Goal: Task Accomplishment & Management: Manage account settings

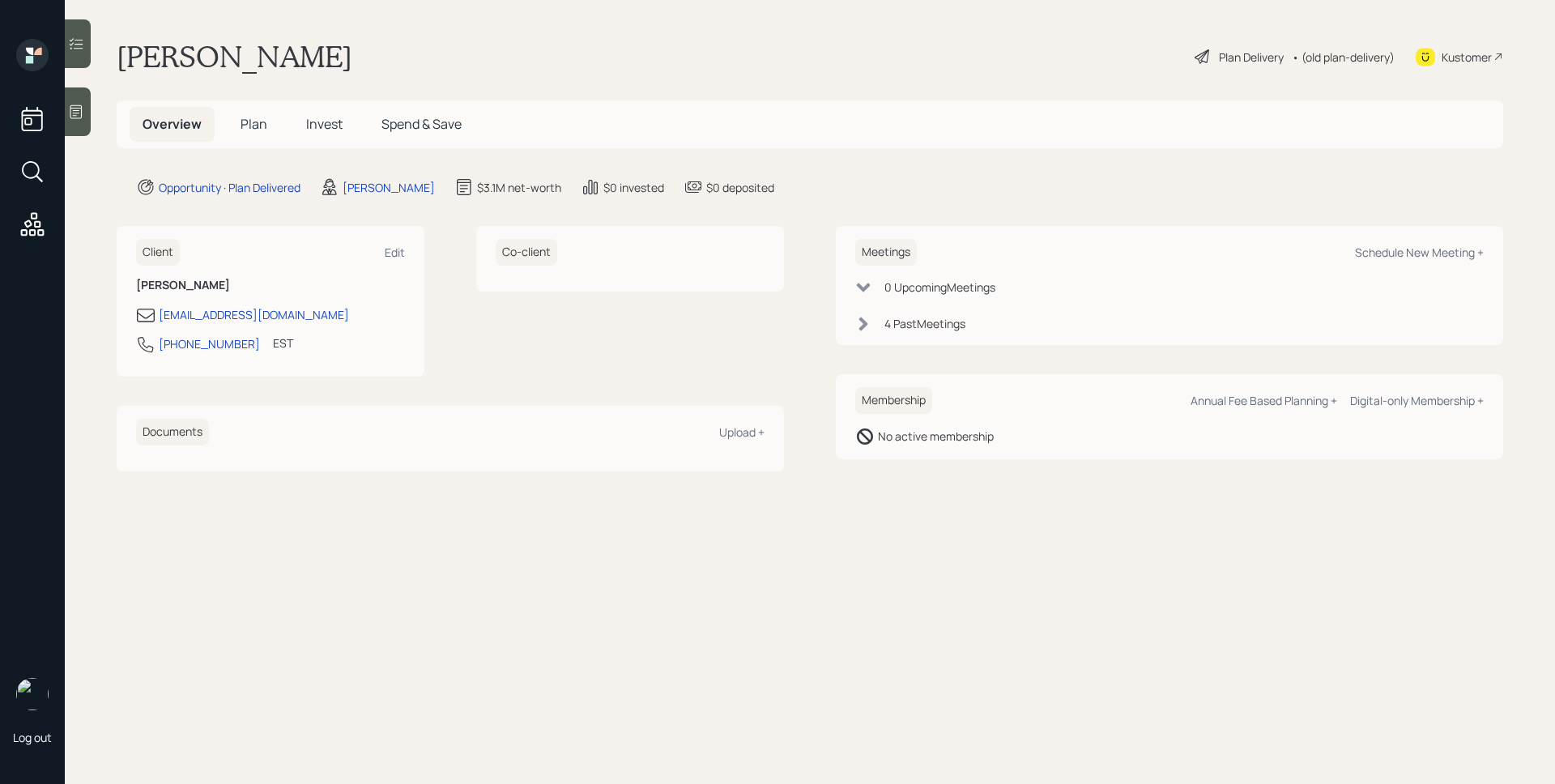
click at [313, 119] on span "Invest" at bounding box center [325, 123] width 36 height 18
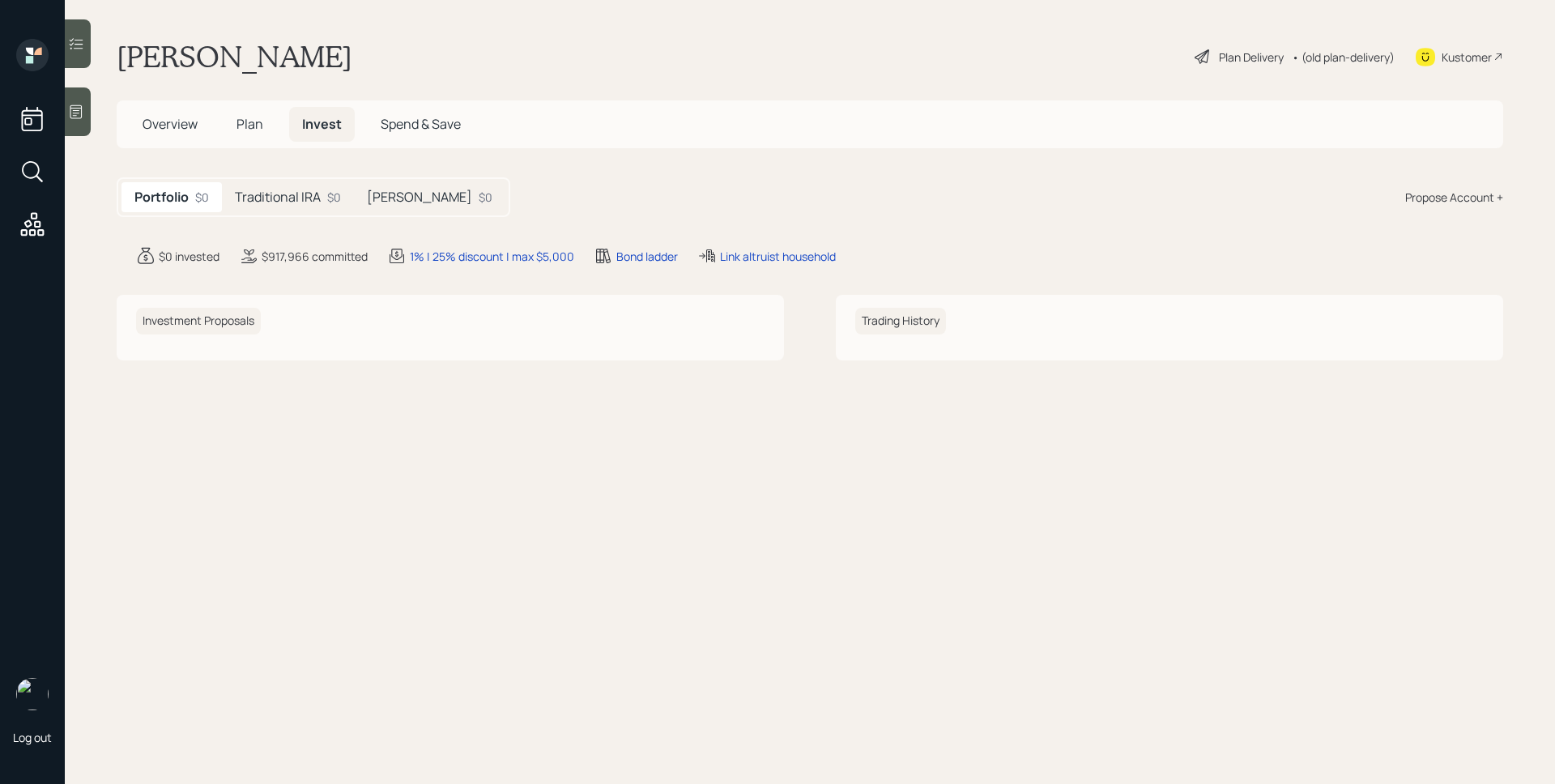
click at [312, 177] on div "Portfolio $0 Traditional IRA $0 [PERSON_NAME] $0" at bounding box center [313, 196] width 394 height 39
click at [317, 196] on h5 "Traditional IRA" at bounding box center [278, 197] width 86 height 15
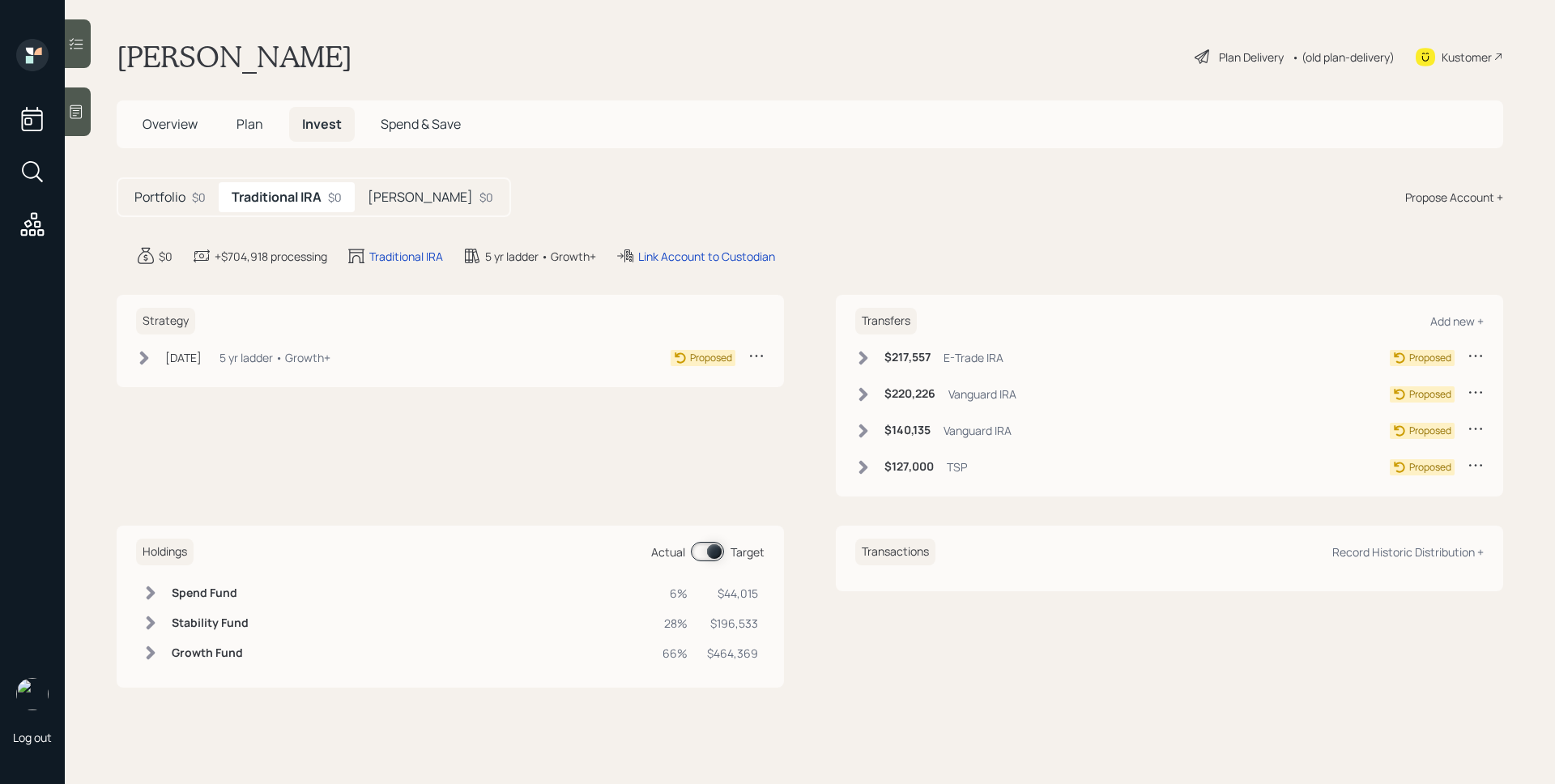
click at [419, 193] on h5 "[PERSON_NAME]" at bounding box center [420, 197] width 105 height 15
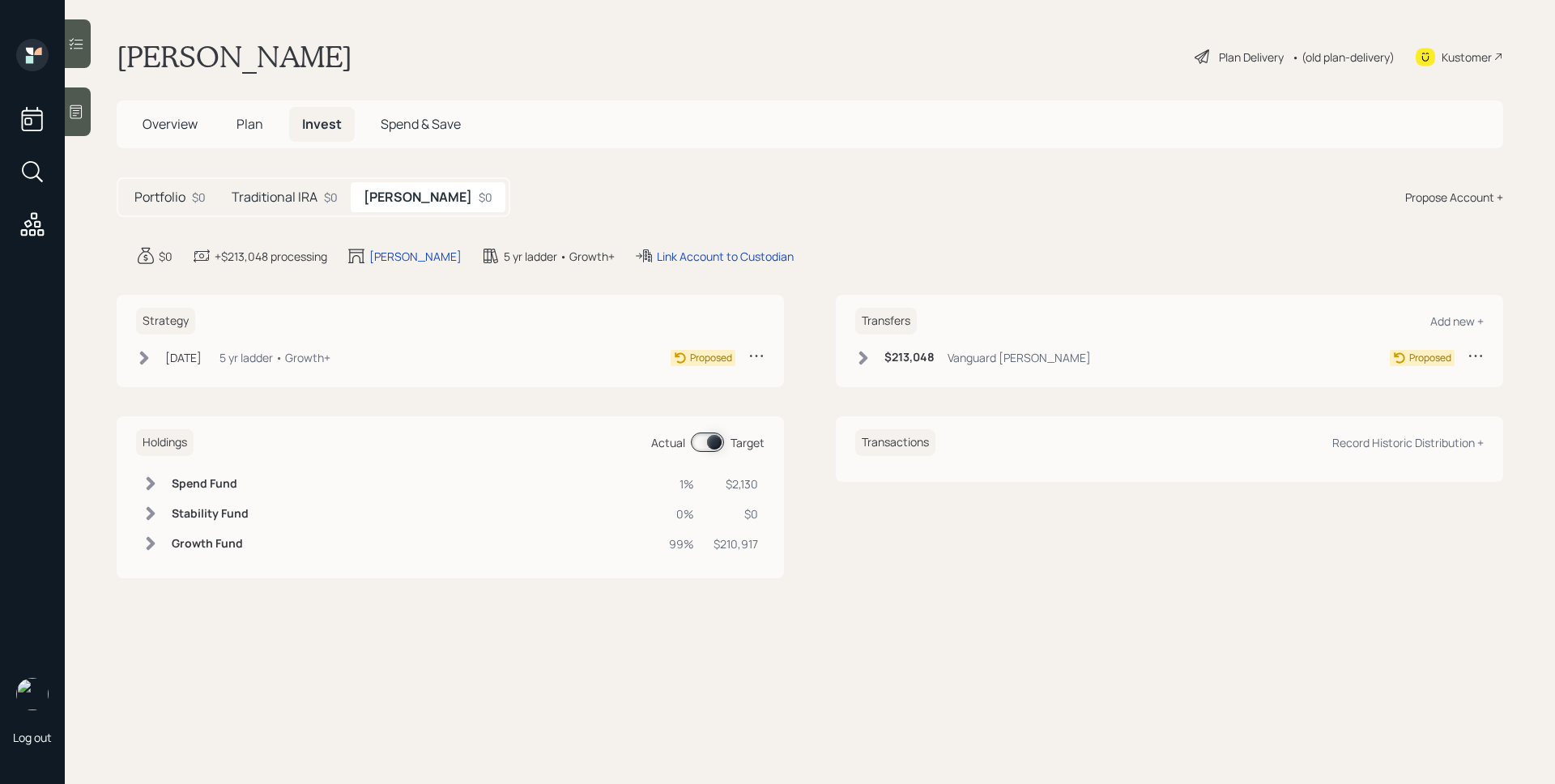
click at [166, 121] on span "Overview" at bounding box center [170, 123] width 56 height 18
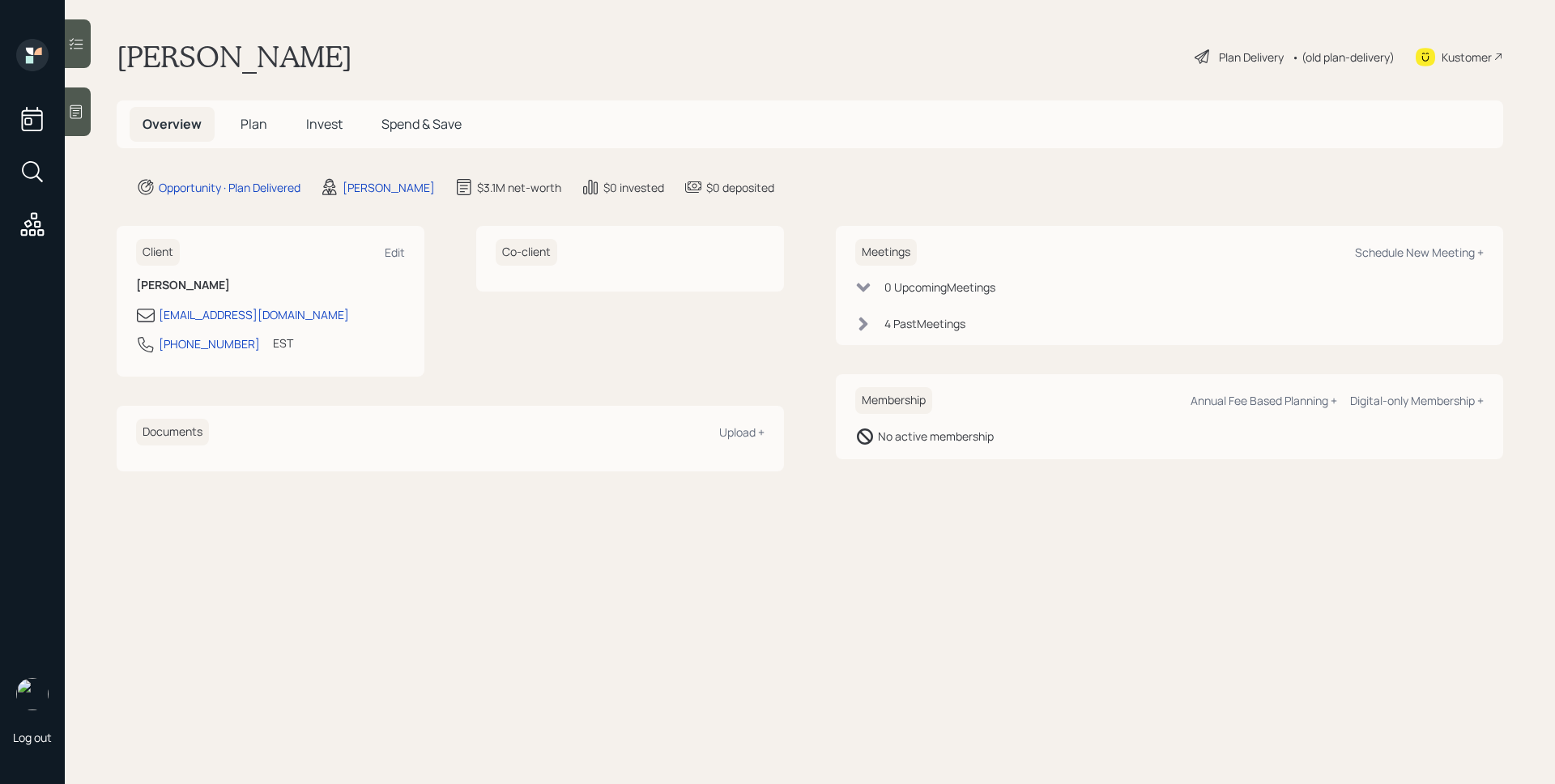
click at [258, 123] on span "Plan" at bounding box center [254, 123] width 27 height 18
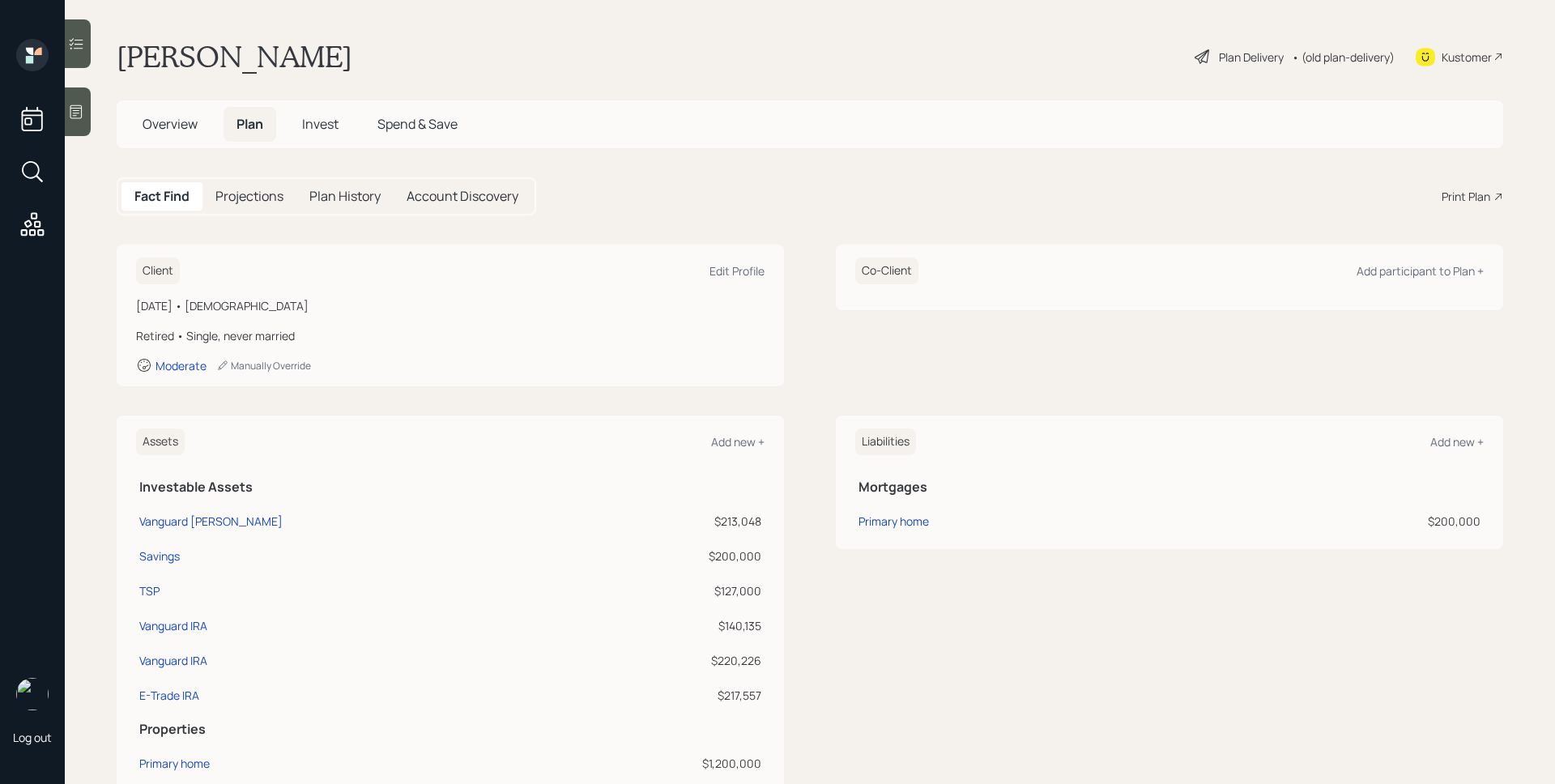
click at [848, 181] on div "Fact Find Projections Plan History Account Discovery Print Plan" at bounding box center [810, 196] width 1386 height 38
click at [307, 119] on span "Invest" at bounding box center [320, 123] width 36 height 18
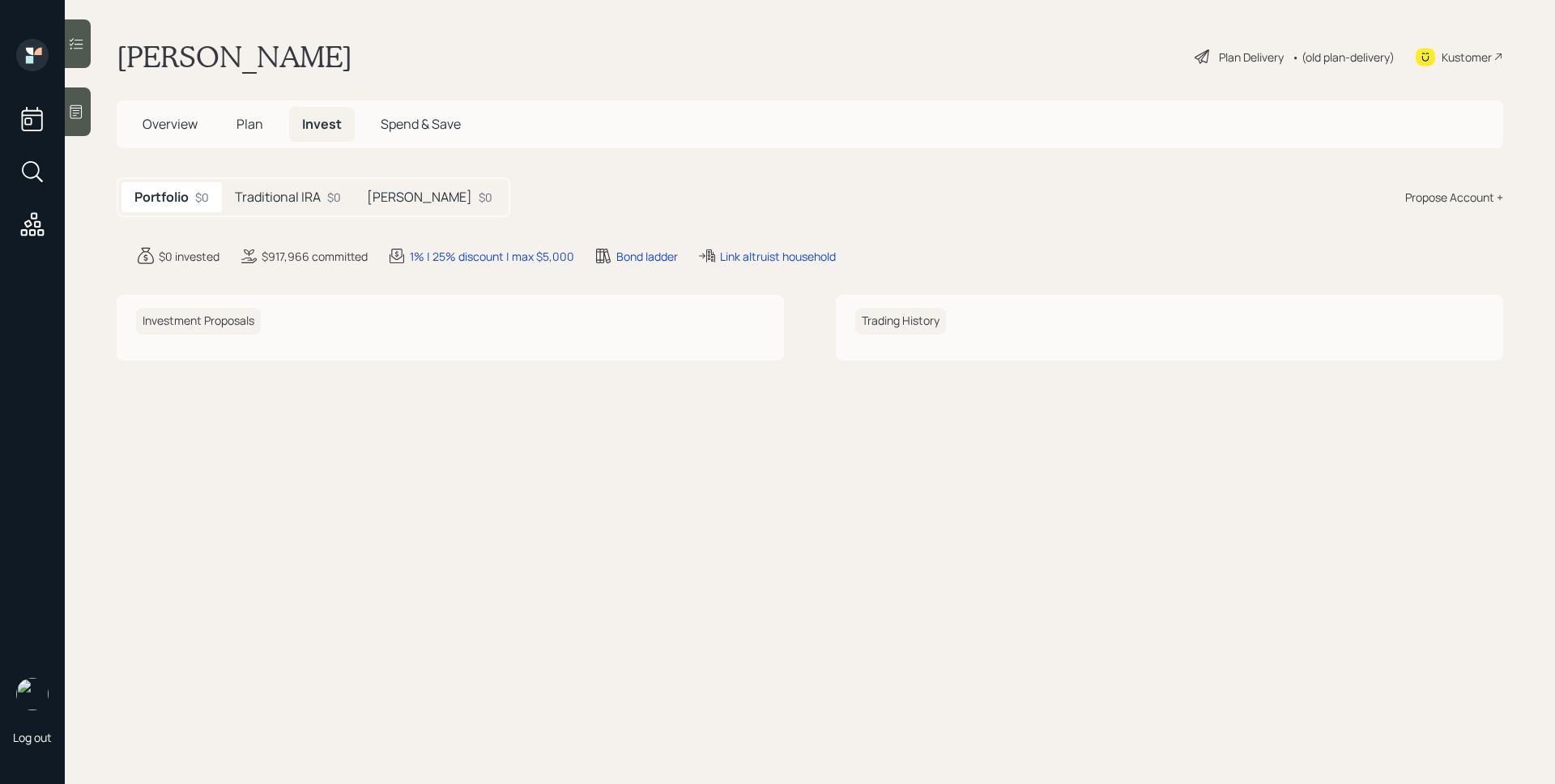
click at [319, 198] on h5 "Traditional IRA" at bounding box center [278, 197] width 86 height 15
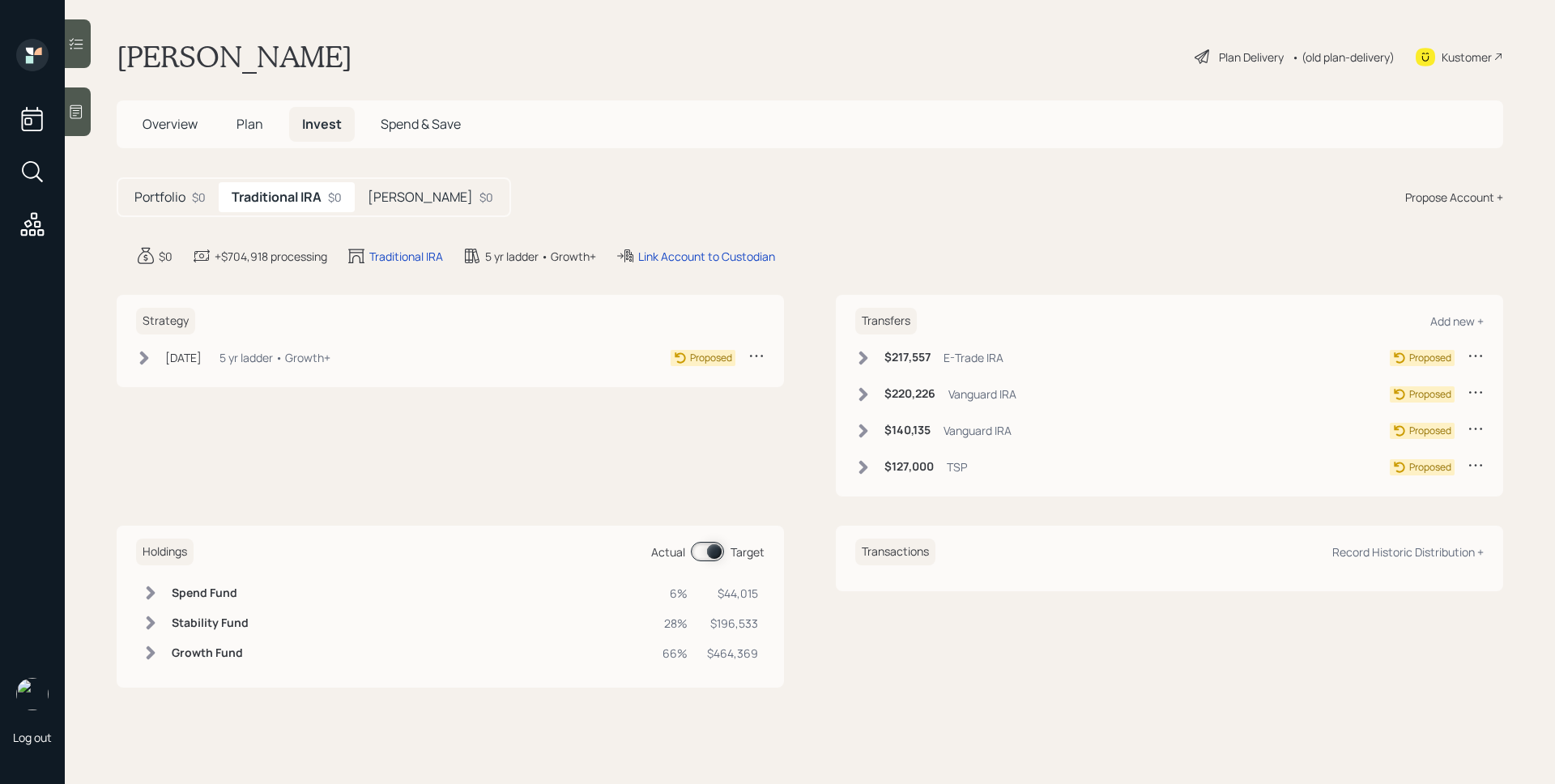
click at [392, 203] on h5 "Roth IRA" at bounding box center [420, 197] width 105 height 15
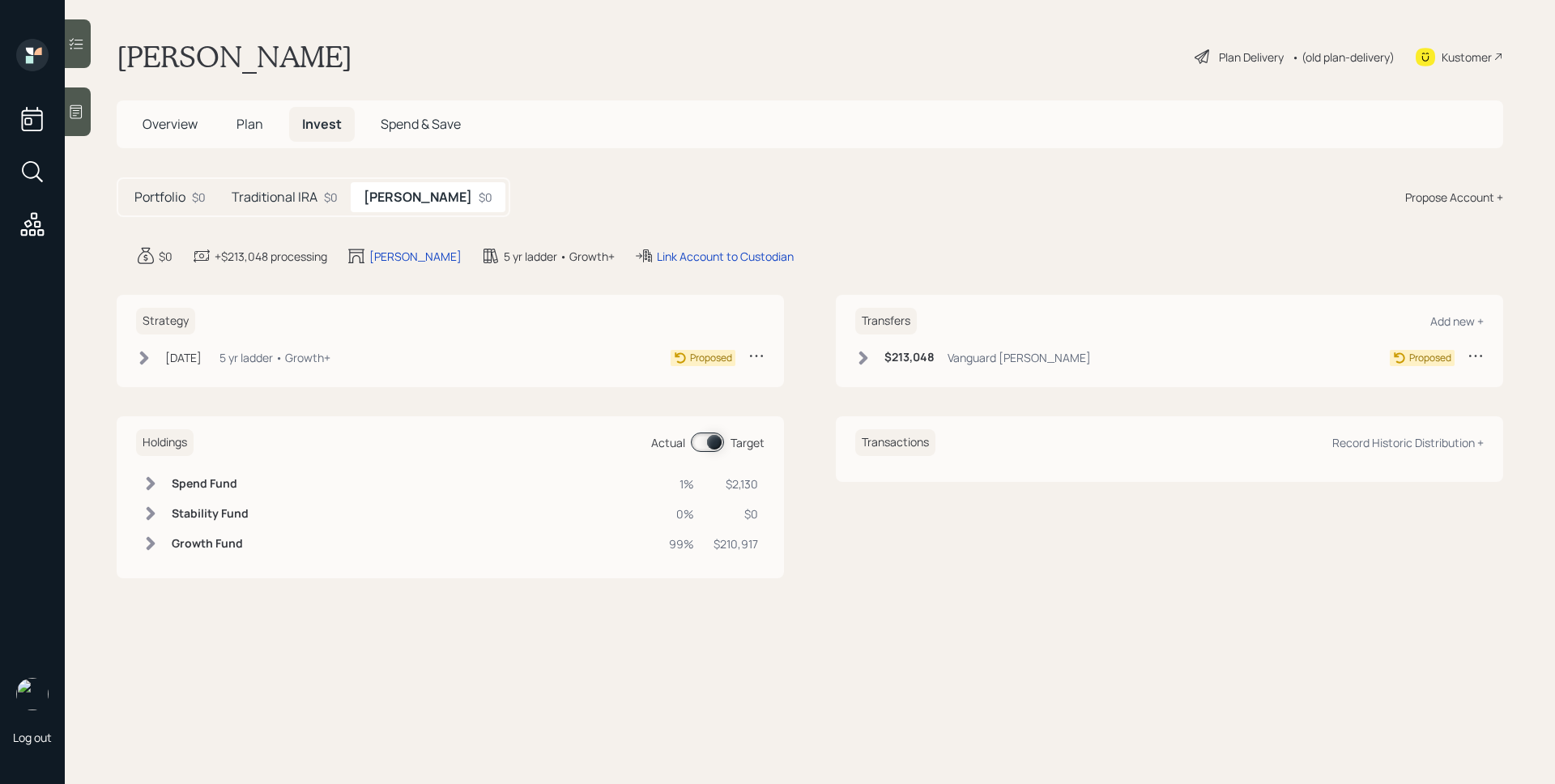
click at [319, 187] on div "Traditional IRA $0" at bounding box center [284, 196] width 132 height 30
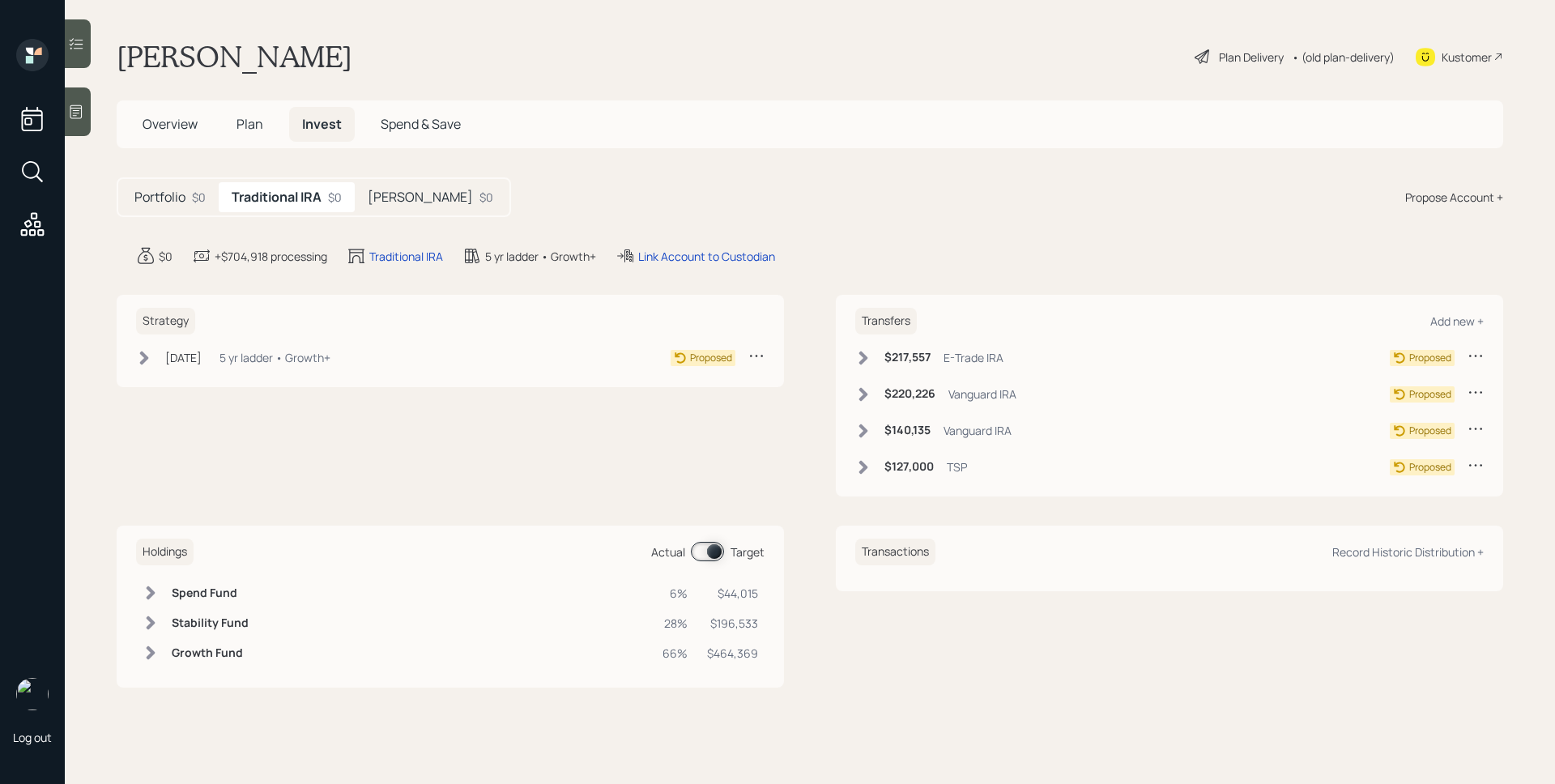
click at [179, 191] on h5 "Portfolio" at bounding box center [159, 197] width 51 height 15
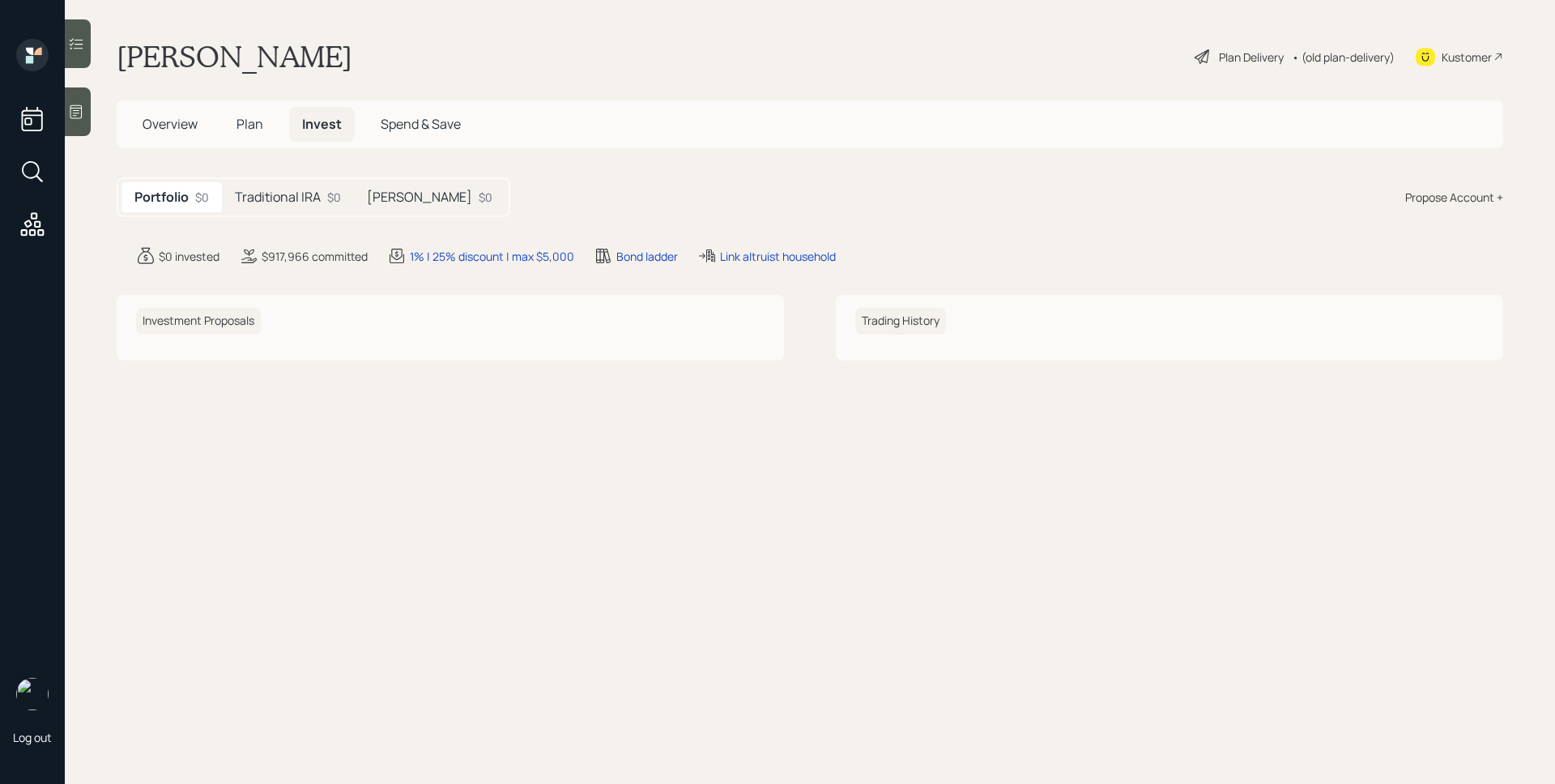
click at [769, 209] on div "Portfolio $0 Traditional IRA $0 Roth IRA $0 Propose Account +" at bounding box center [810, 196] width 1386 height 39
click at [311, 195] on h5 "Traditional IRA" at bounding box center [278, 197] width 86 height 15
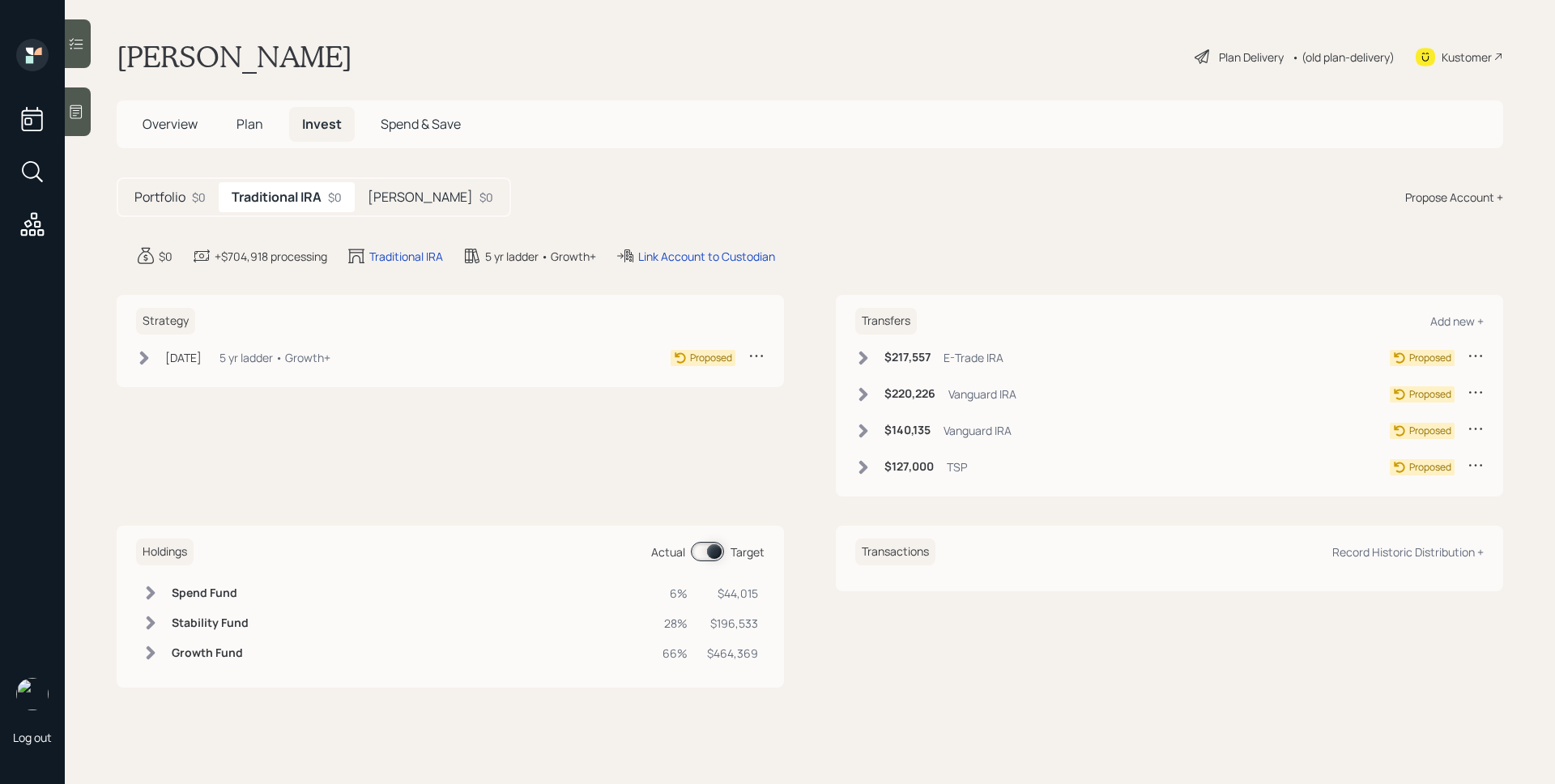
click at [391, 191] on h5 "Roth IRA" at bounding box center [420, 197] width 105 height 15
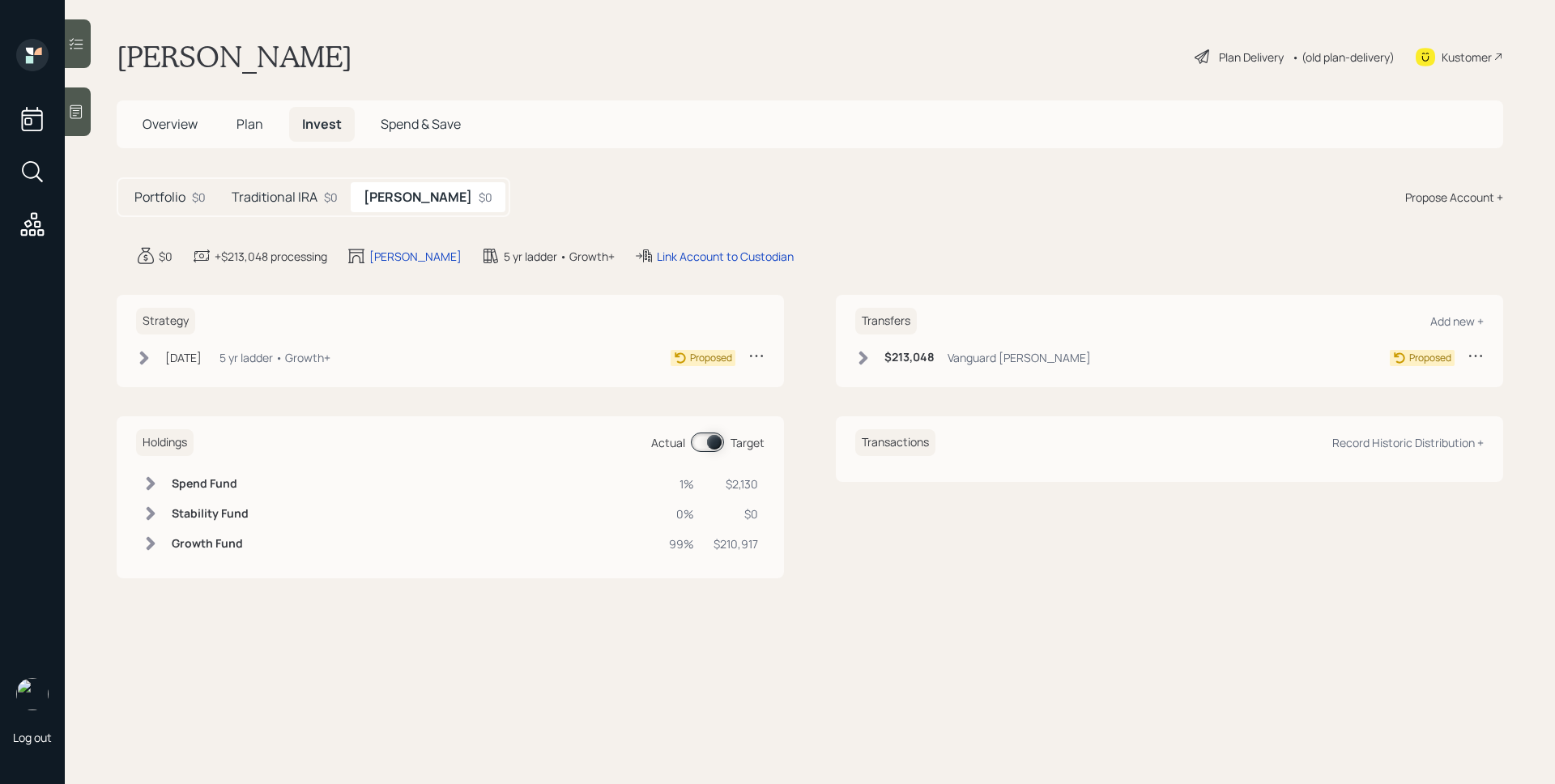
click at [283, 196] on h5 "Traditional IRA" at bounding box center [275, 197] width 86 height 15
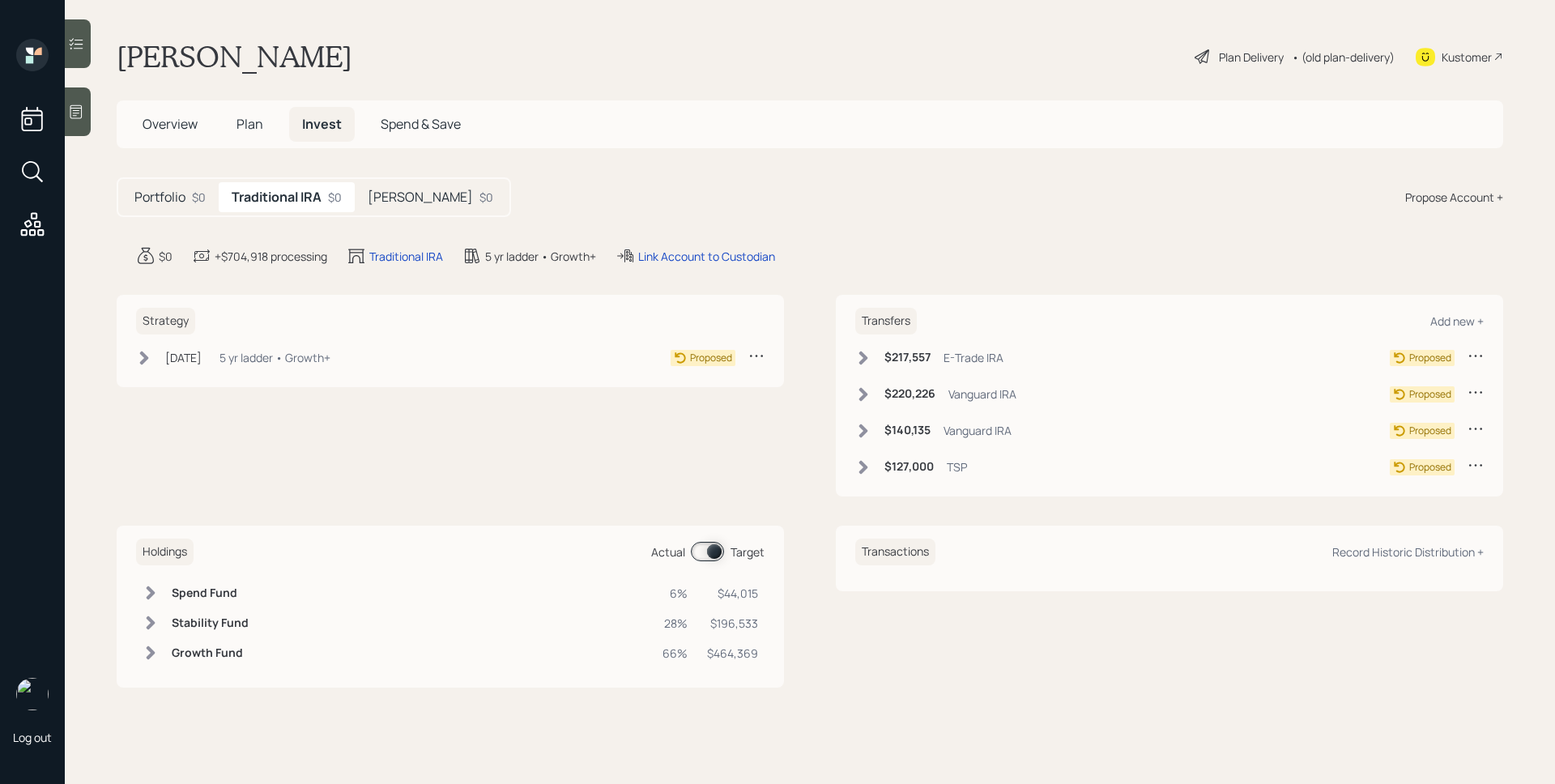
click at [190, 194] on div "Portfolio $0" at bounding box center [169, 196] width 97 height 30
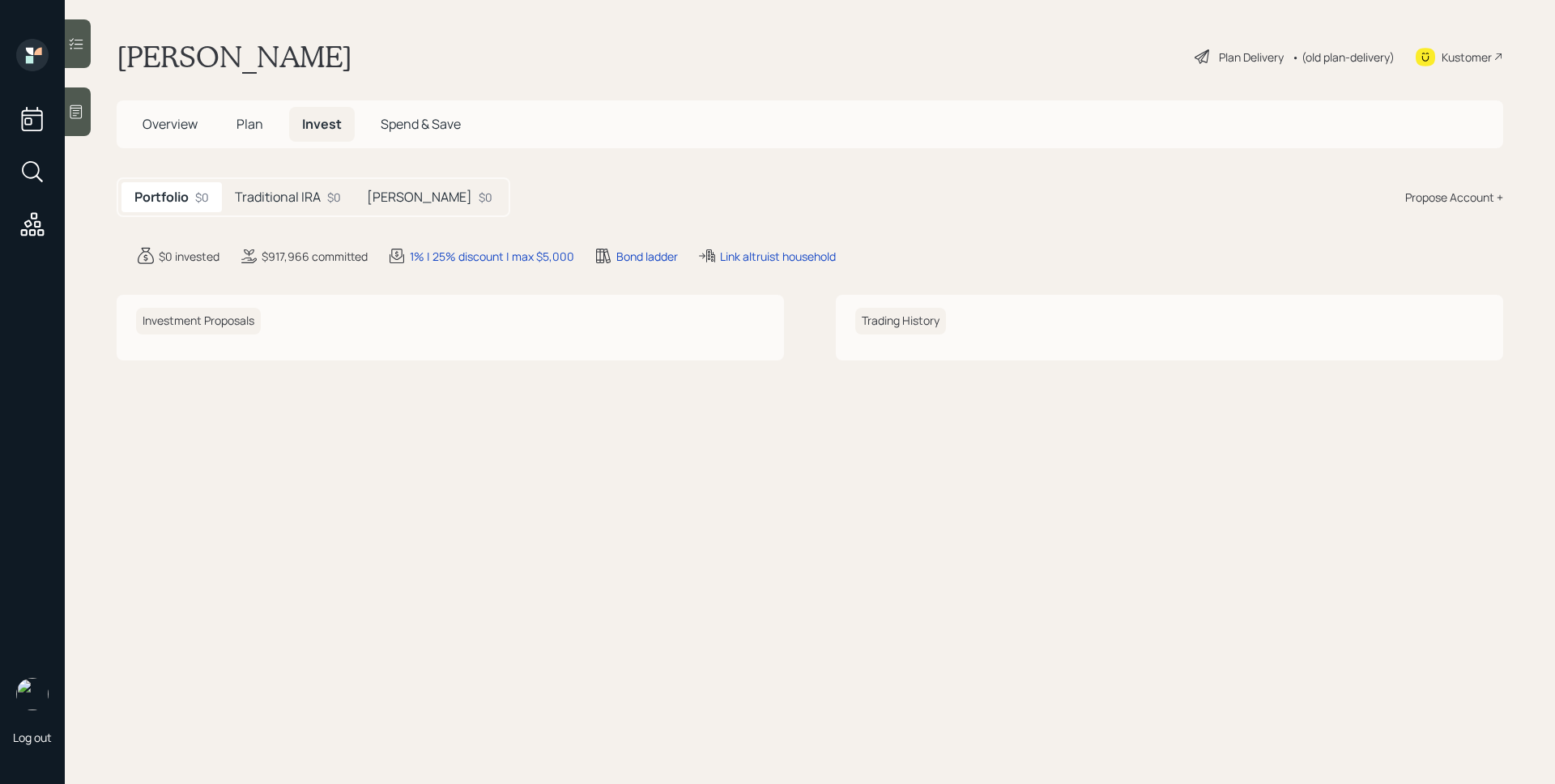
click at [269, 202] on h5 "Traditional IRA" at bounding box center [278, 197] width 86 height 15
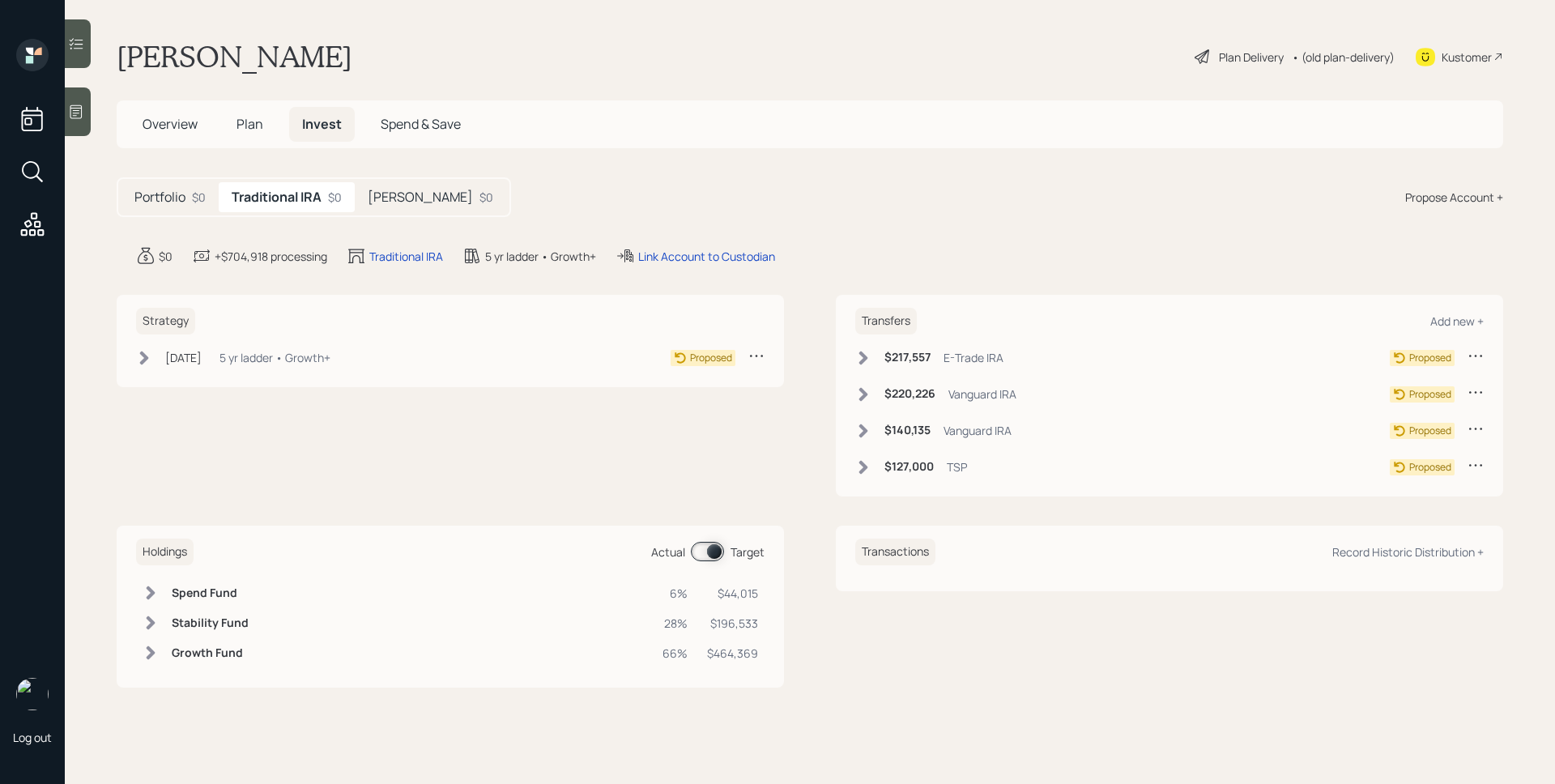
click at [384, 197] on h5 "Roth IRA" at bounding box center [420, 197] width 105 height 15
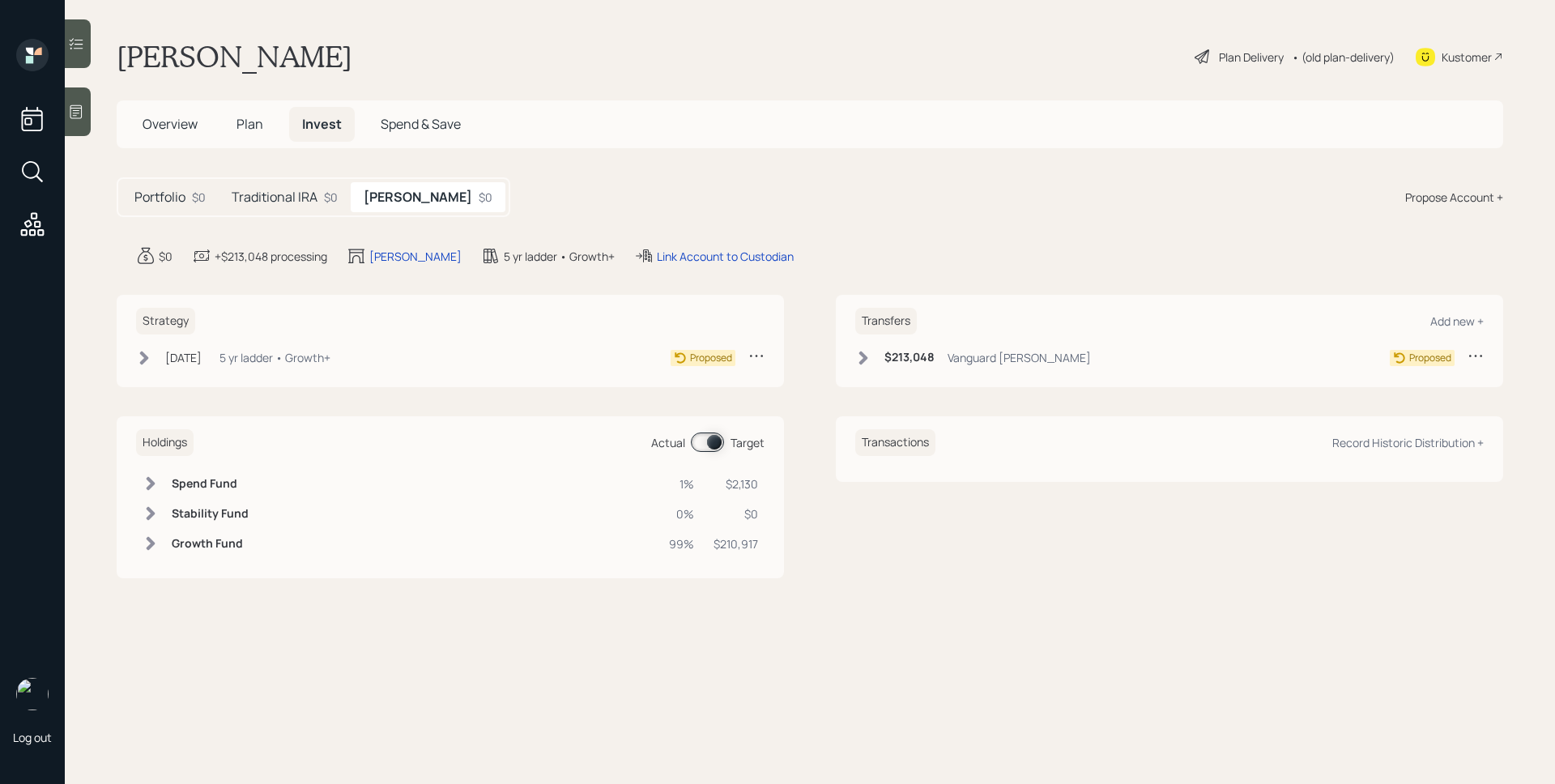
click at [290, 200] on h5 "Traditional IRA" at bounding box center [275, 197] width 86 height 15
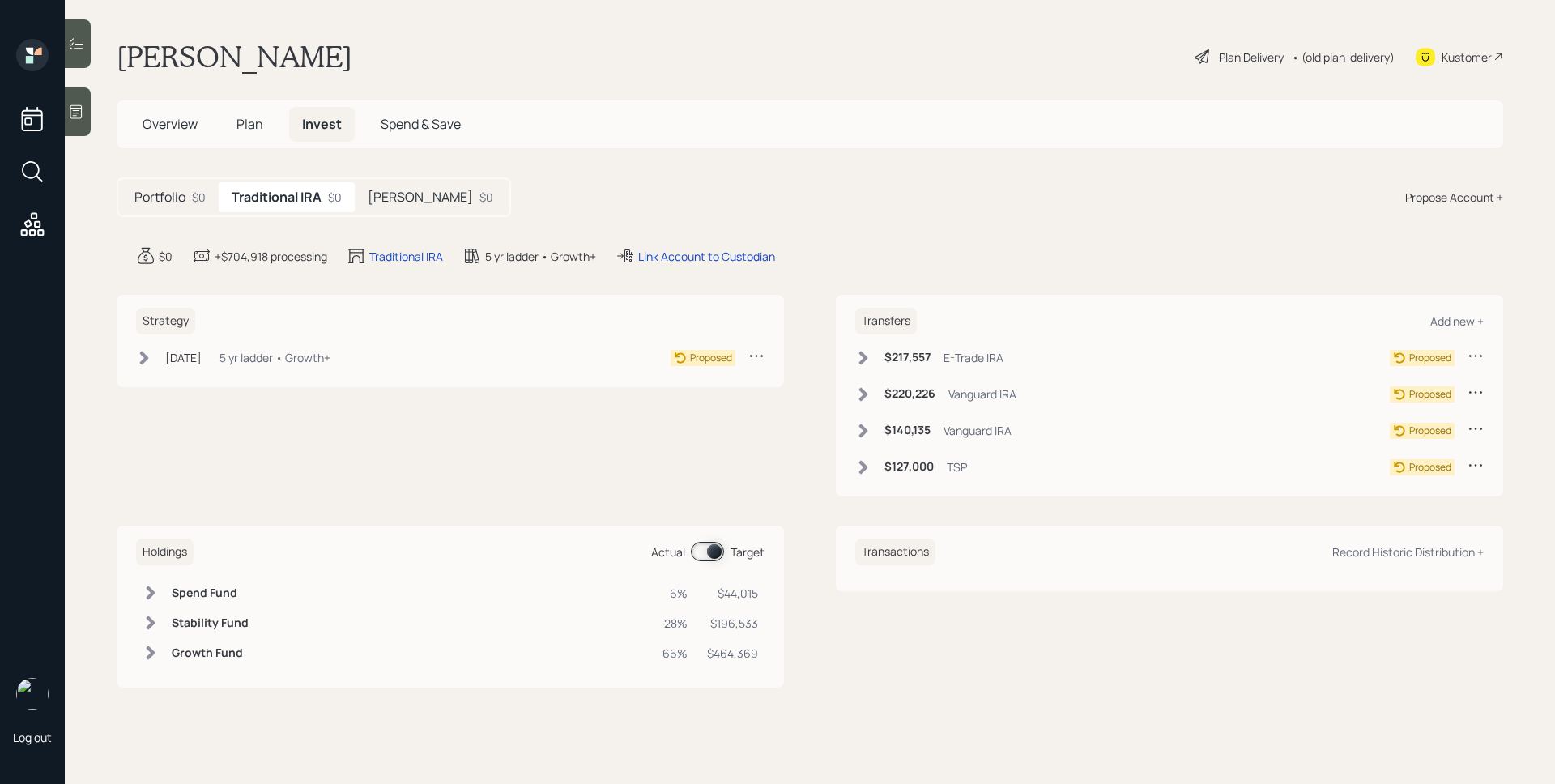
click at [143, 199] on h5 "Portfolio" at bounding box center [159, 197] width 51 height 15
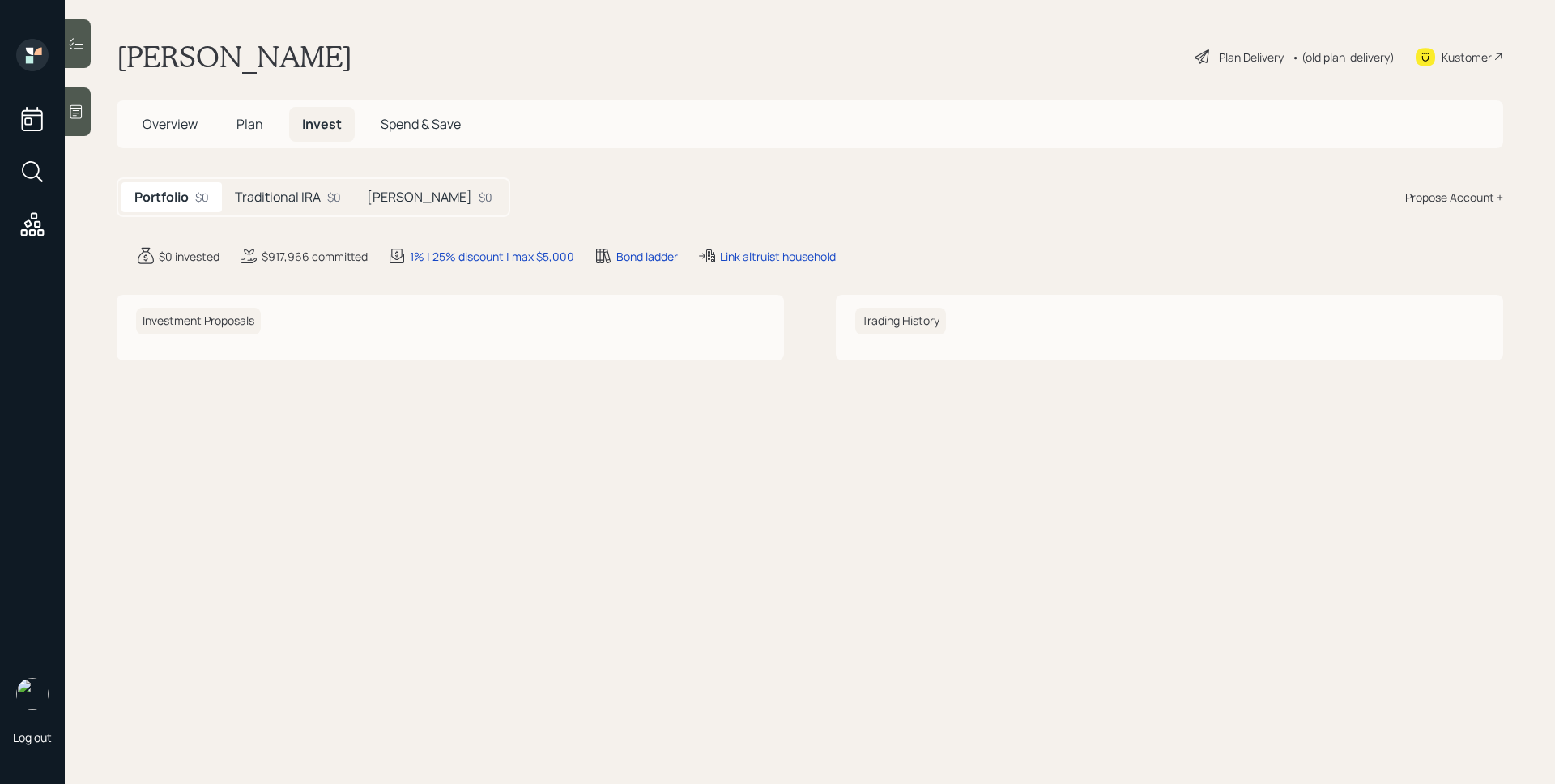
click at [239, 120] on span "Plan" at bounding box center [250, 123] width 27 height 18
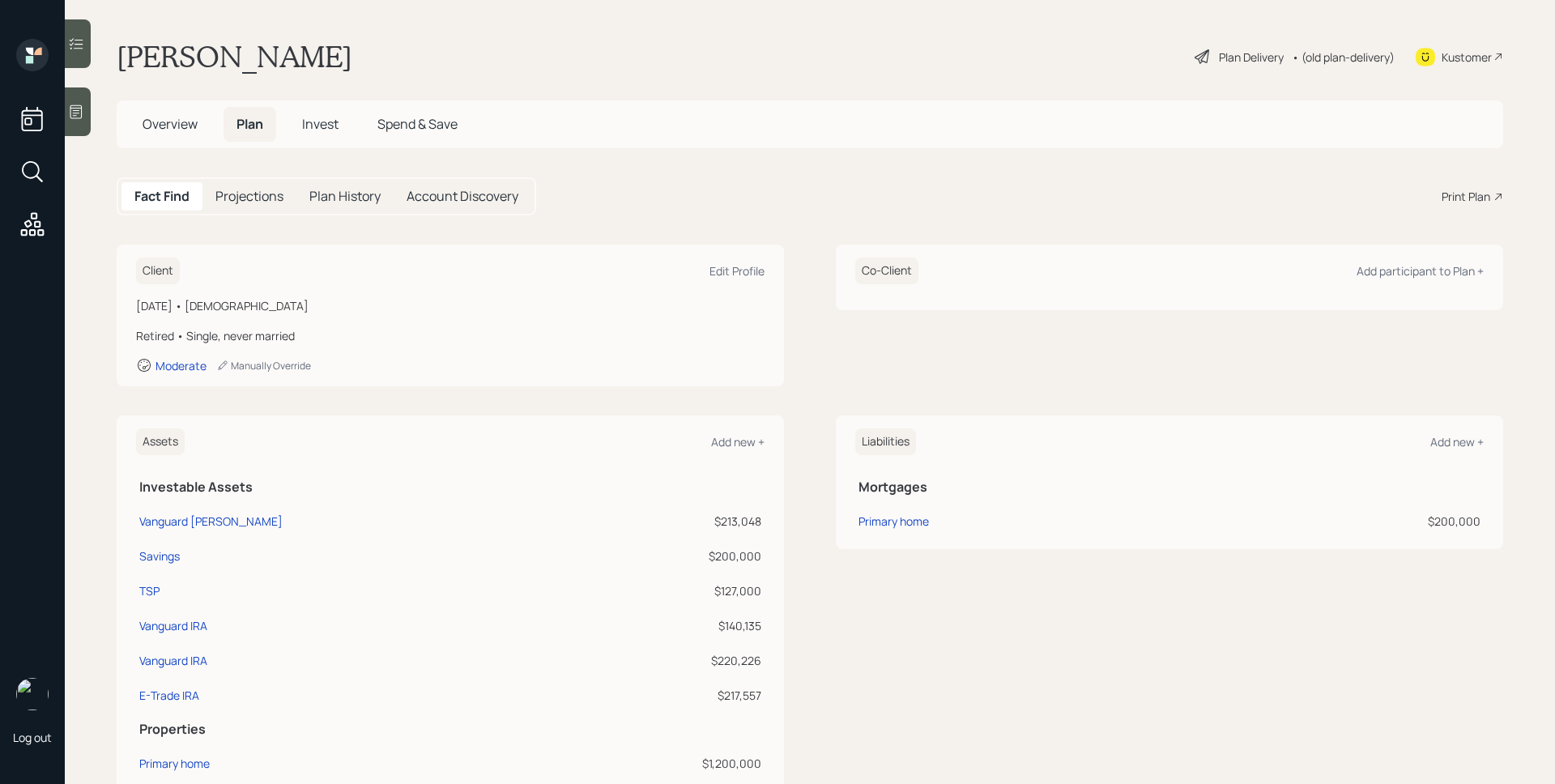
click at [177, 134] on h5 "Overview" at bounding box center [169, 124] width 81 height 34
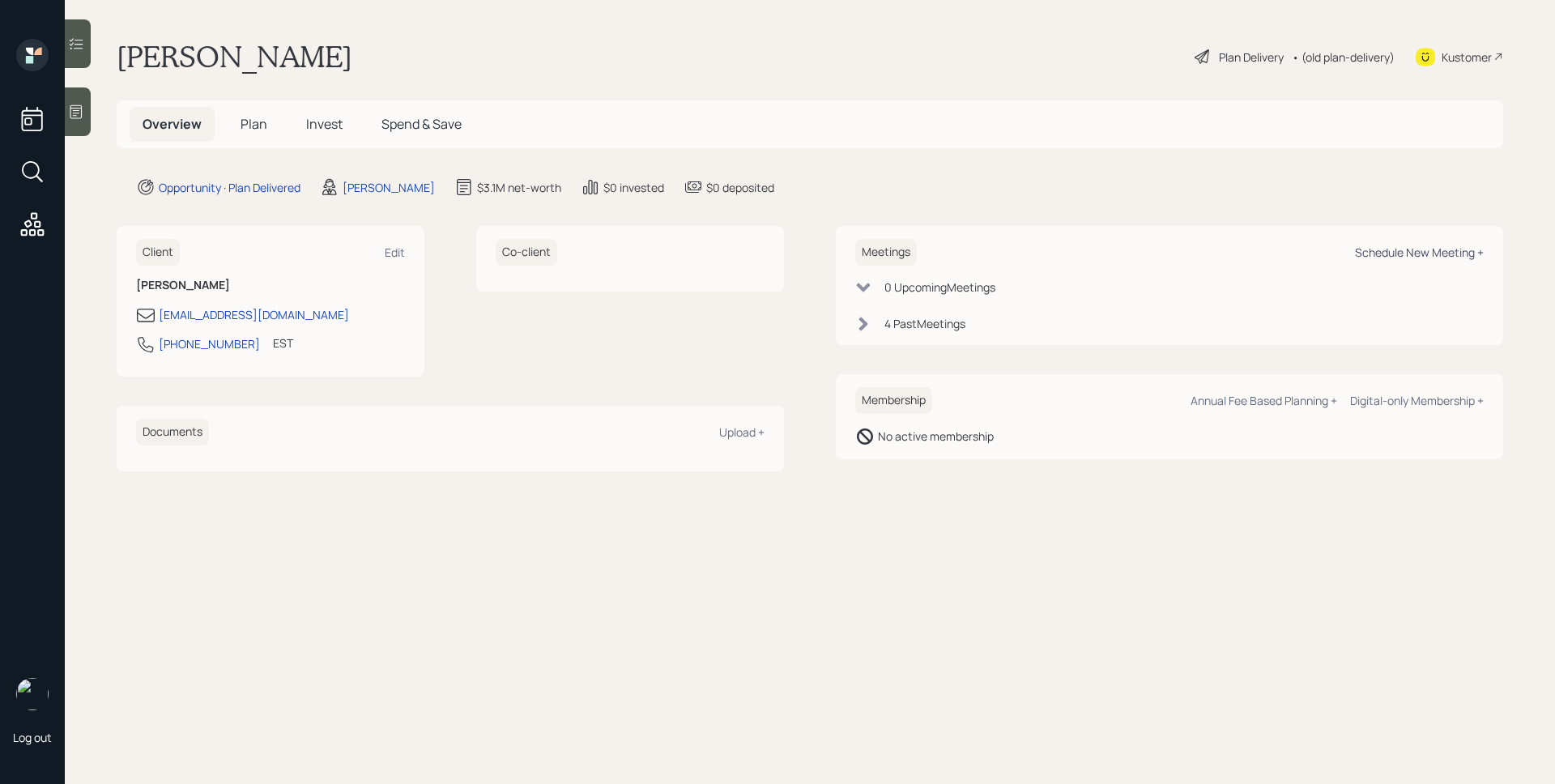
click at [1439, 257] on div "Schedule New Meeting +" at bounding box center [1419, 252] width 128 height 15
select select "d946c976-65aa-4529-ac9d-02c4f1114fc0"
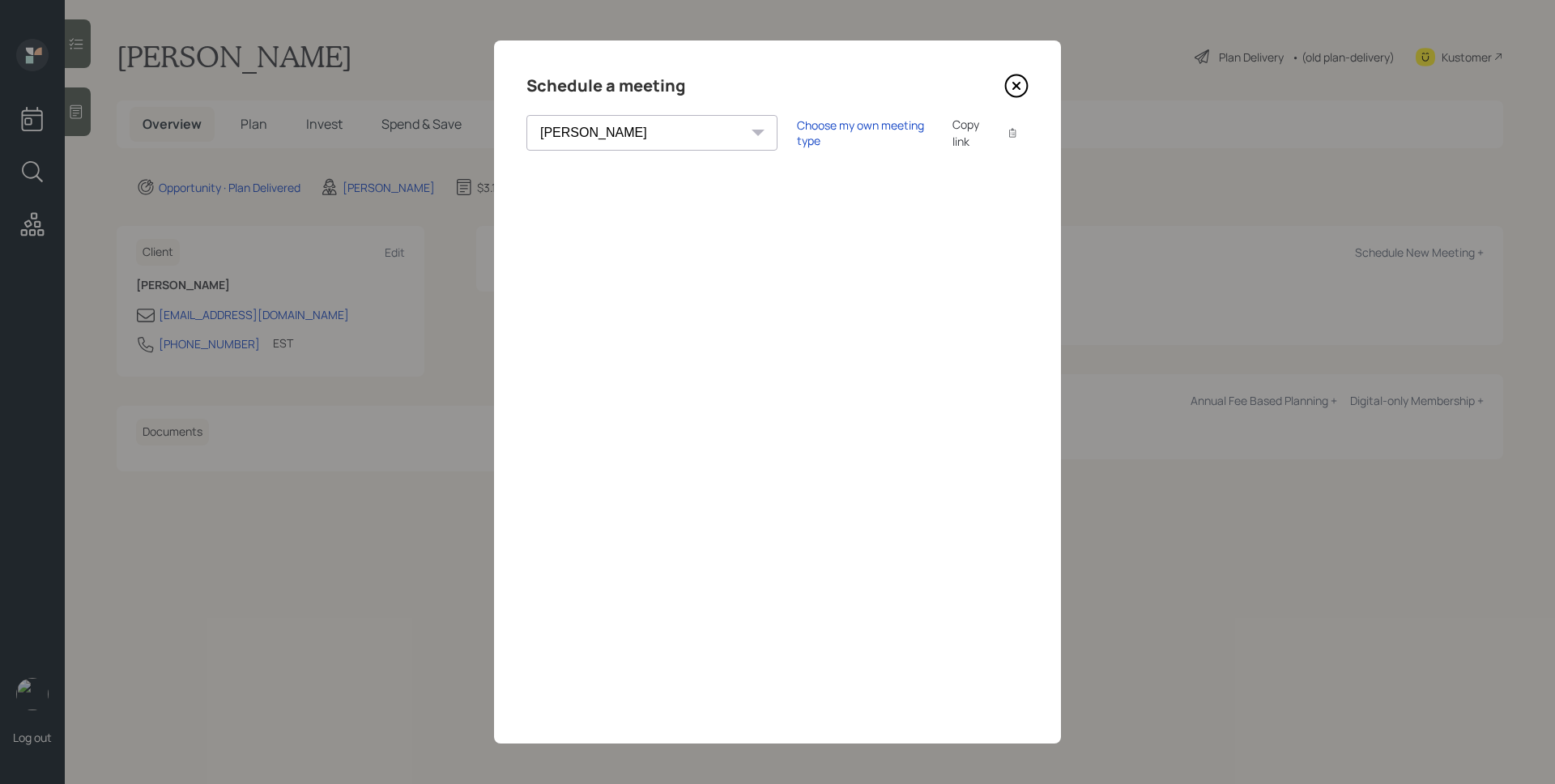
click at [1007, 84] on icon at bounding box center [1016, 85] width 24 height 24
